Goal: Task Accomplishment & Management: Use online tool/utility

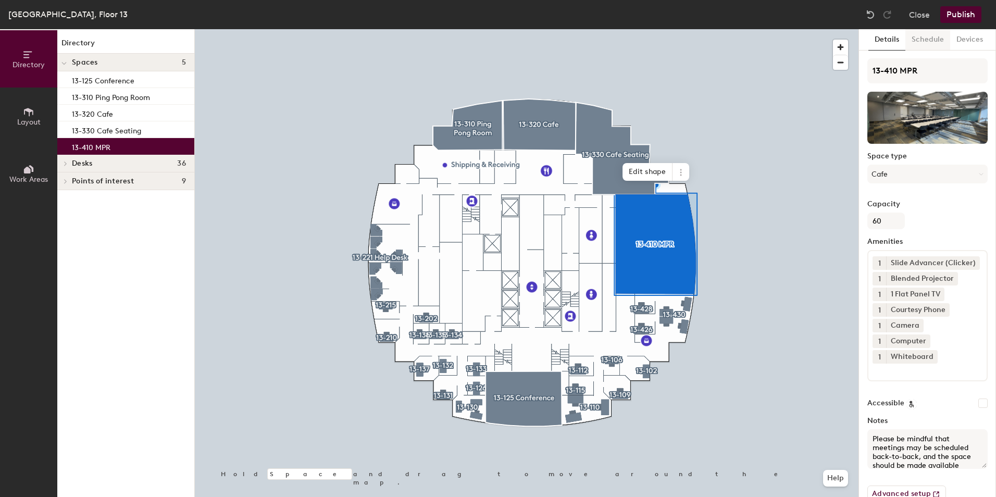
click at [942, 43] on button "Schedule" at bounding box center [927, 39] width 45 height 21
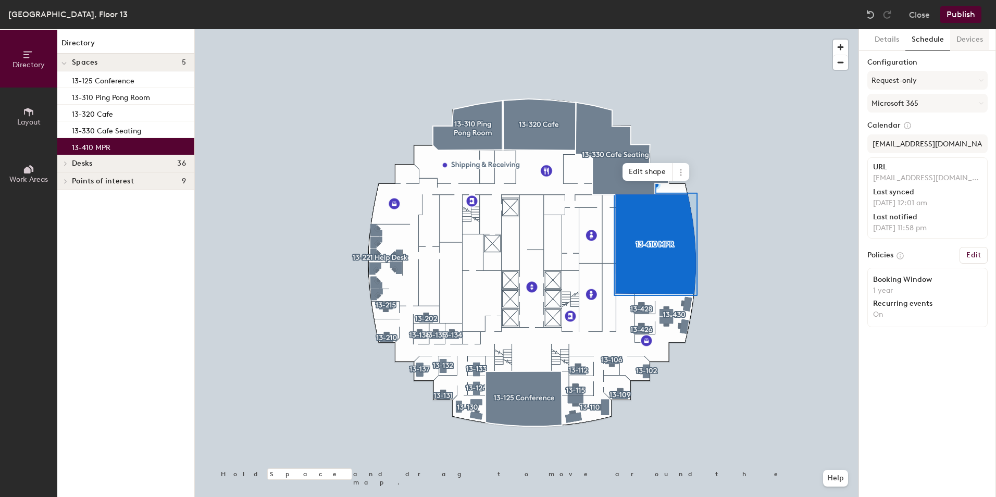
click at [950, 43] on button "Devices" at bounding box center [969, 39] width 39 height 21
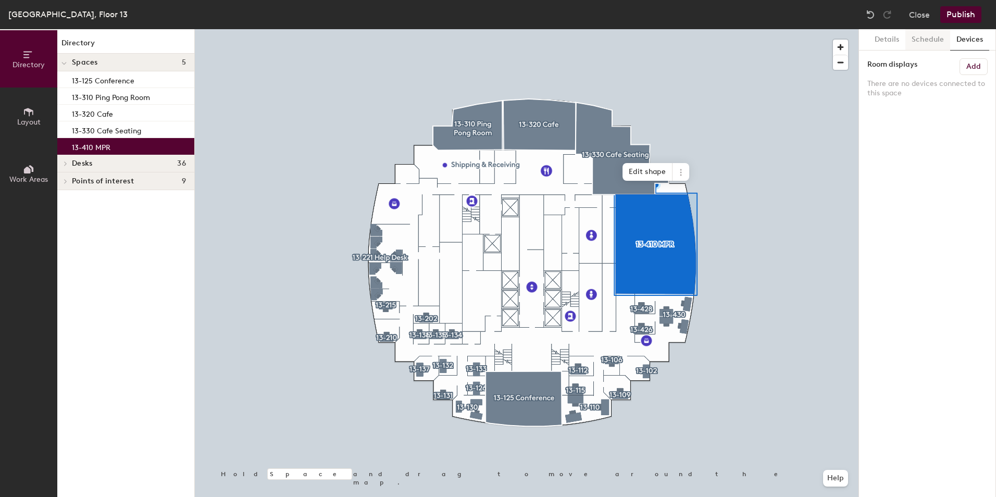
click at [930, 40] on button "Schedule" at bounding box center [927, 39] width 45 height 21
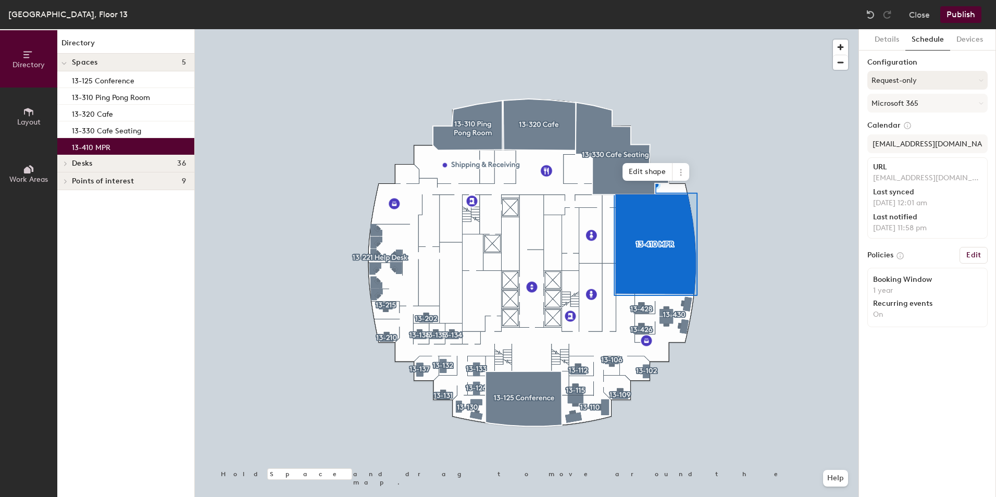
click at [927, 74] on button "Request-only" at bounding box center [927, 80] width 120 height 19
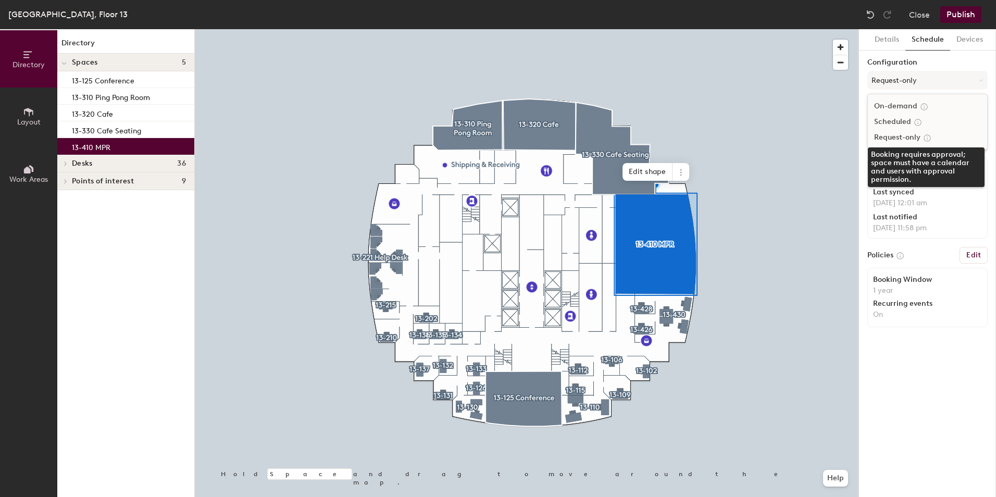
click at [926, 137] on icon at bounding box center [927, 137] width 6 height 6
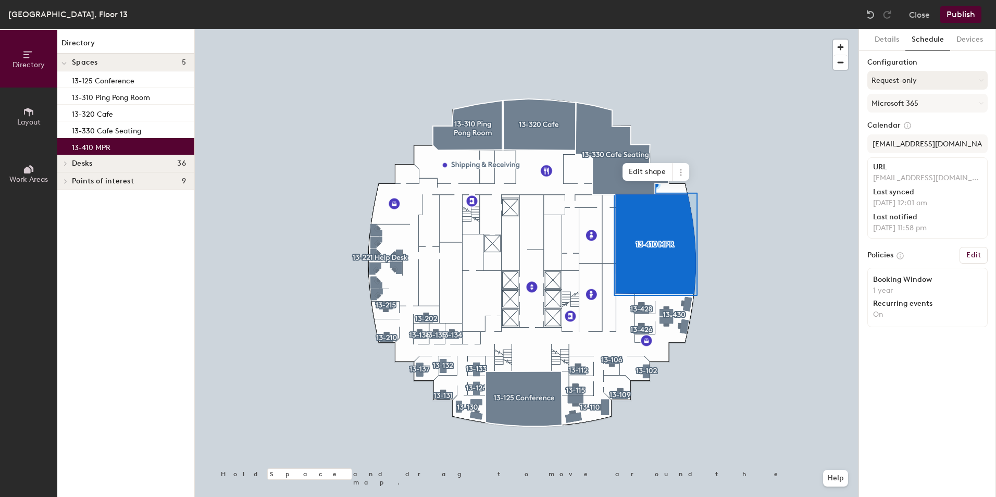
click at [925, 81] on button "Request-only" at bounding box center [927, 80] width 120 height 19
